Goal: Task Accomplishment & Management: Complete application form

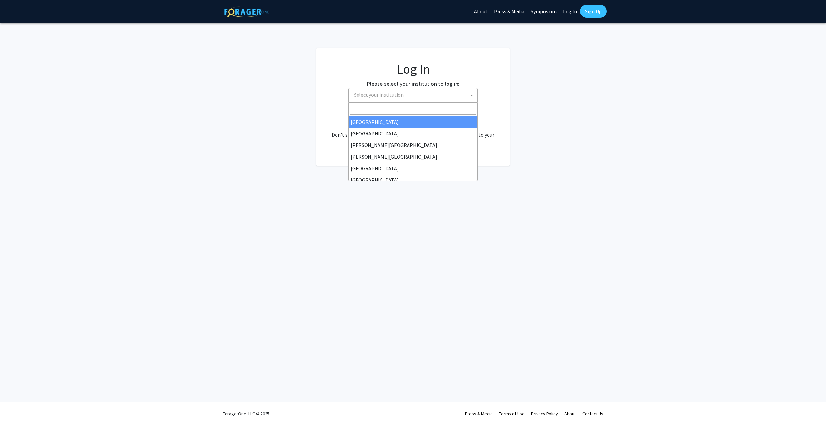
click at [389, 94] on span "Select your institution" at bounding box center [379, 95] width 50 height 6
select select "34"
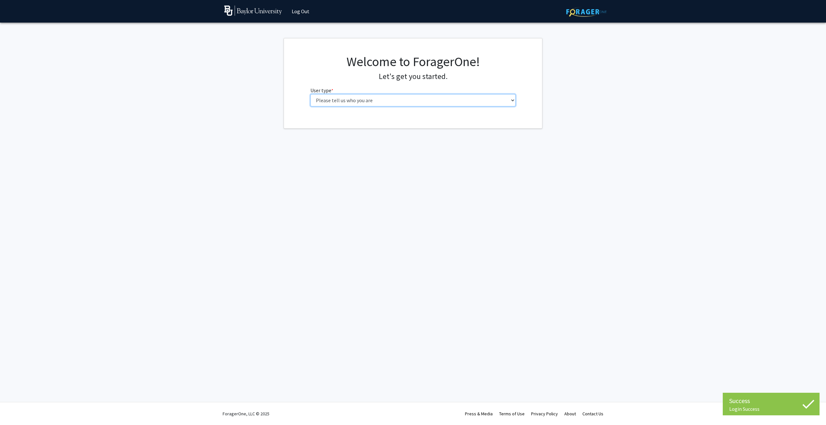
click at [335, 98] on select "Please tell us who you are Undergraduate Student Master's Student Doctoral Cand…" at bounding box center [412, 100] width 205 height 12
select select "5: faculty"
click at [310, 94] on select "Please tell us who you are Undergraduate Student Master's Student Doctoral Cand…" at bounding box center [412, 100] width 205 height 12
click at [333, 126] on input "First Name * required" at bounding box center [412, 125] width 205 height 12
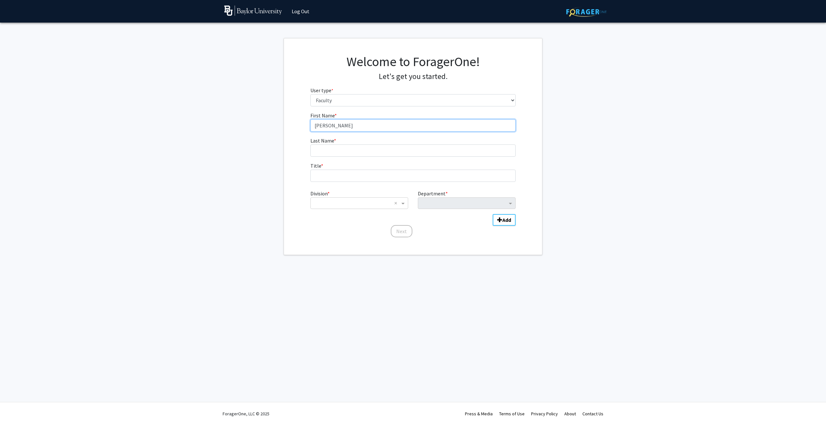
type input "[PERSON_NAME]"
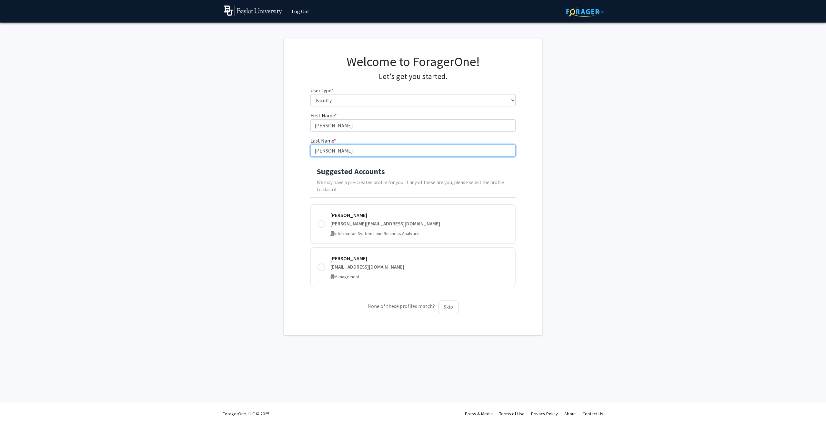
type input "[PERSON_NAME]"
click at [450, 167] on h4 "Suggested Accounts" at bounding box center [413, 171] width 193 height 9
click at [447, 307] on button "Skip" at bounding box center [448, 307] width 20 height 13
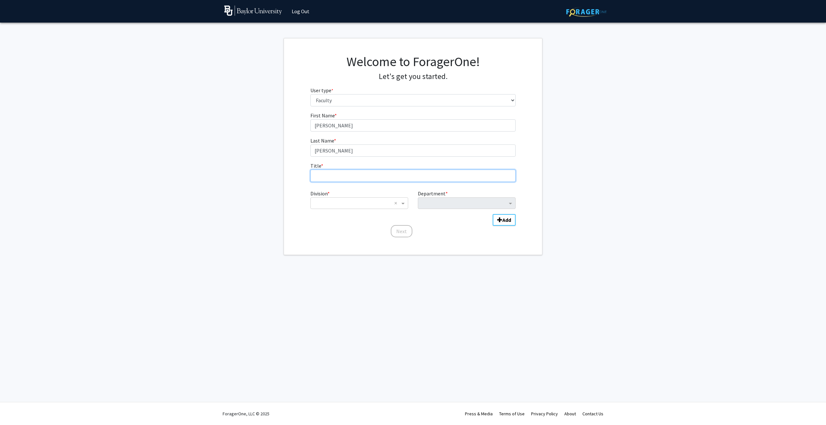
click at [348, 180] on input "Title * required" at bounding box center [412, 176] width 205 height 12
type input "Assistant Professor"
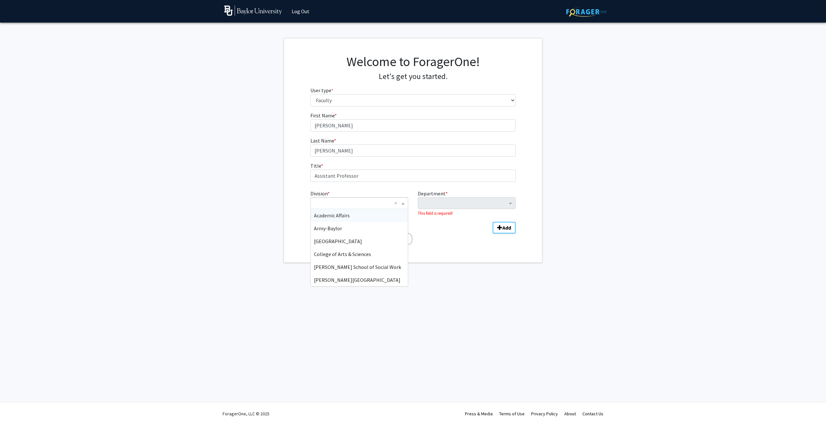
click at [336, 200] on input "Division" at bounding box center [353, 203] width 78 height 8
click at [363, 255] on div "School of Education" at bounding box center [359, 254] width 97 height 13
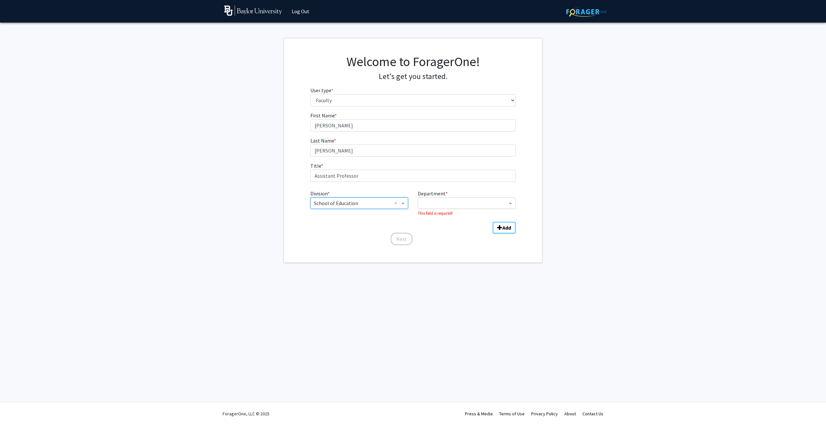
click at [430, 198] on div "Department" at bounding box center [462, 203] width 89 height 10
click at [438, 216] on span "Curriculum & Instruction" at bounding box center [448, 215] width 55 height 6
click at [404, 232] on button "Next" at bounding box center [402, 231] width 22 height 12
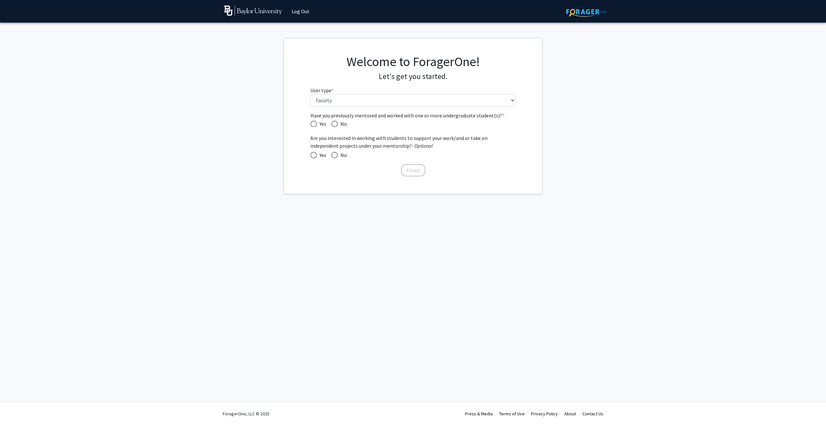
click at [333, 123] on span "Have you previously mentored and worked with one or more undergraduate student(…" at bounding box center [334, 124] width 6 height 6
click at [333, 123] on input "No" at bounding box center [334, 124] width 6 height 6
radio input "true"
click at [313, 154] on span at bounding box center [313, 155] width 6 height 6
click at [313, 154] on input "Yes" at bounding box center [313, 155] width 6 height 6
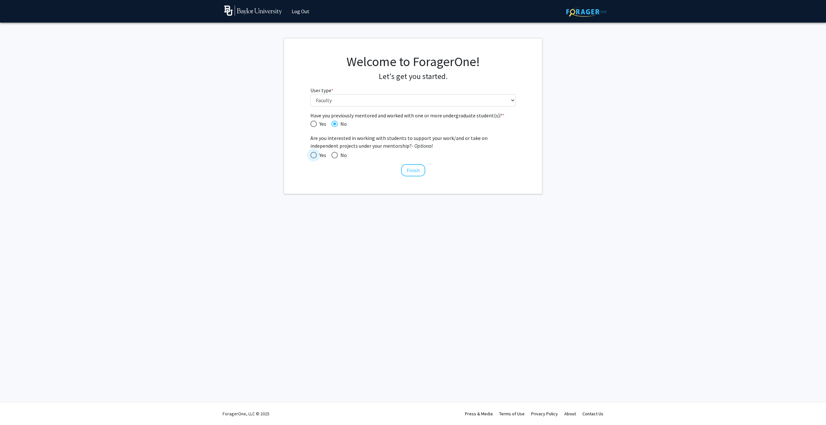
radio input "true"
click at [416, 169] on button "Finish" at bounding box center [413, 170] width 24 height 12
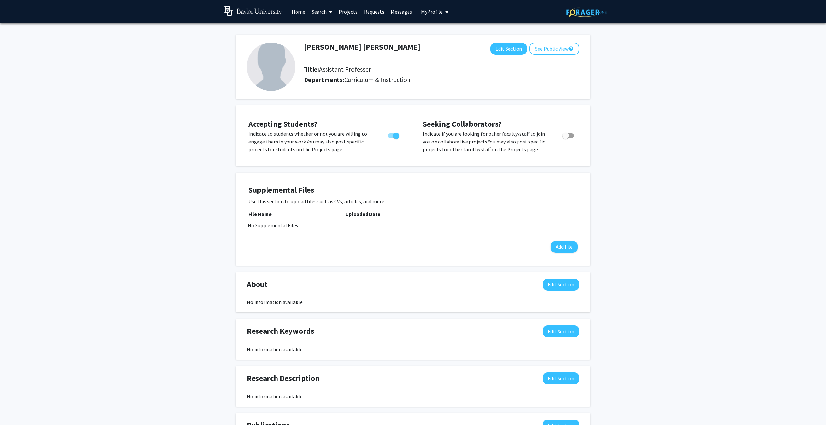
click at [293, 12] on link "Home" at bounding box center [298, 11] width 20 height 23
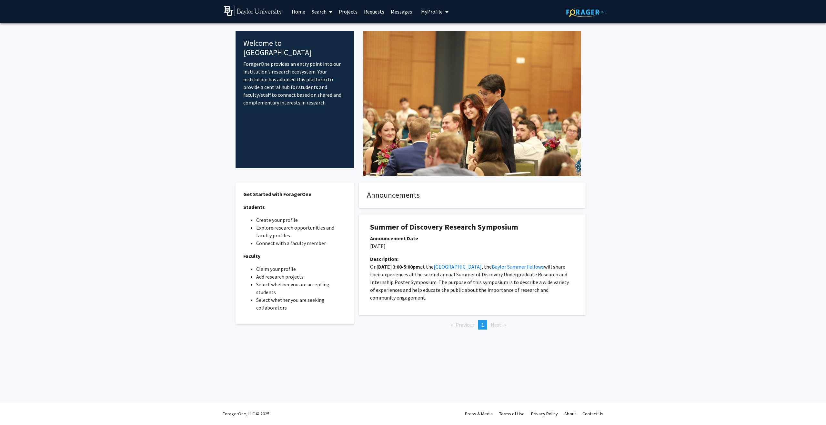
click at [324, 11] on link "Search" at bounding box center [321, 11] width 27 height 23
click at [346, 11] on link "Projects" at bounding box center [347, 11] width 25 height 23
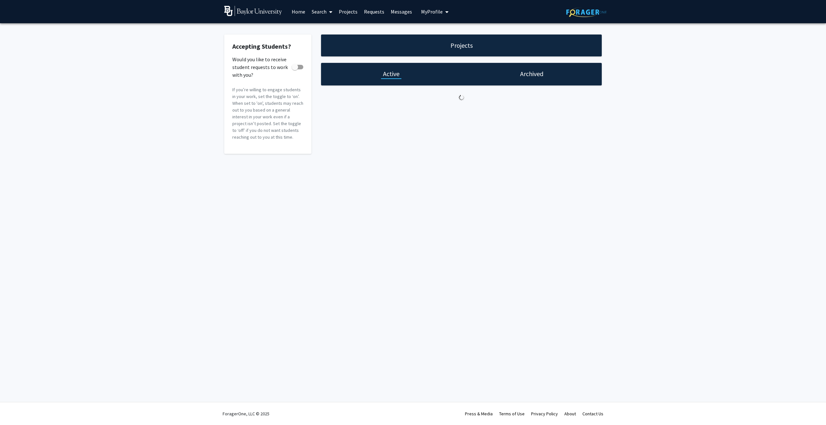
checkbox input "true"
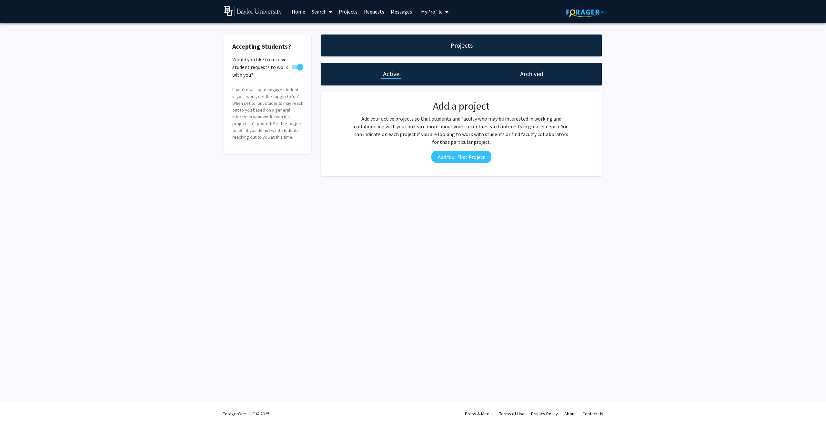
click at [322, 11] on link "Search" at bounding box center [321, 11] width 27 height 23
click at [325, 31] on span "Faculty/Staff" at bounding box center [331, 29] width 47 height 13
